Goal: Task Accomplishment & Management: Manage account settings

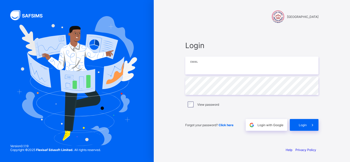
click at [219, 62] on input "email" at bounding box center [251, 66] width 133 height 18
type input "**********"
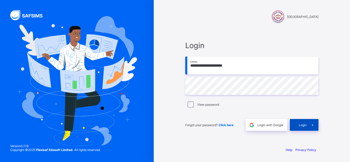
click at [293, 122] on div "Login" at bounding box center [303, 125] width 29 height 12
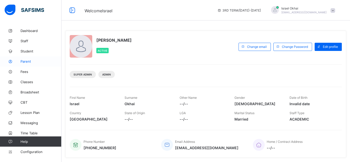
click at [29, 61] on span "Parent" at bounding box center [40, 61] width 41 height 4
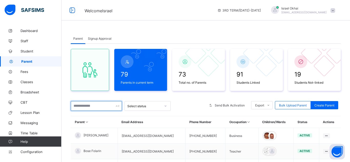
click at [76, 109] on input "text" at bounding box center [96, 106] width 51 height 10
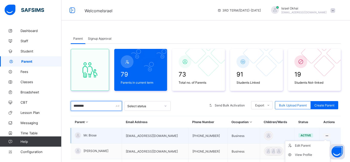
type input "********"
click at [327, 134] on icon at bounding box center [326, 136] width 4 height 4
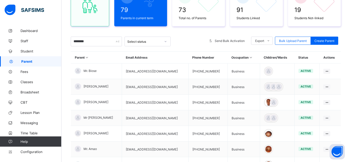
scroll to position [67, 0]
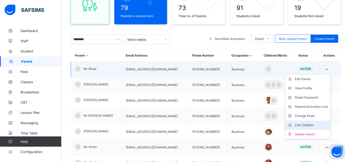
click at [310, 123] on div "Link Children" at bounding box center [311, 125] width 33 height 5
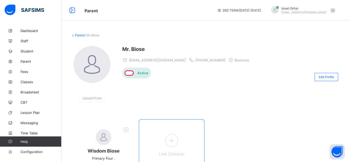
click at [168, 143] on icon at bounding box center [171, 141] width 9 height 8
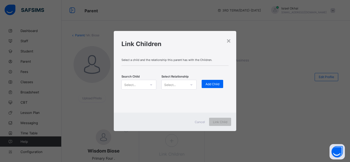
click at [145, 87] on div "Select..." at bounding box center [134, 84] width 25 height 7
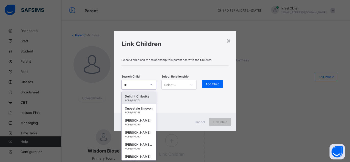
type input "***"
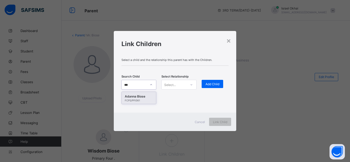
click at [125, 98] on div "Adanna Biose" at bounding box center [139, 96] width 28 height 5
click at [166, 87] on div "Select..." at bounding box center [170, 85] width 12 height 10
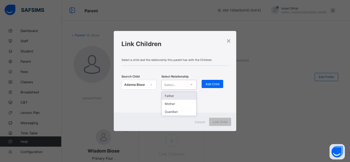
click at [168, 95] on div "Father" at bounding box center [179, 96] width 34 height 8
click at [214, 81] on div "Add Child" at bounding box center [212, 84] width 22 height 8
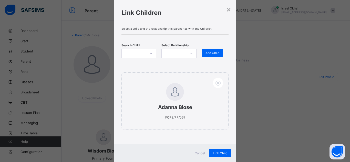
scroll to position [18, 0]
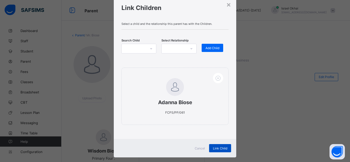
click at [219, 150] on div "Link Child" at bounding box center [220, 148] width 22 height 8
